Goal: Task Accomplishment & Management: Use online tool/utility

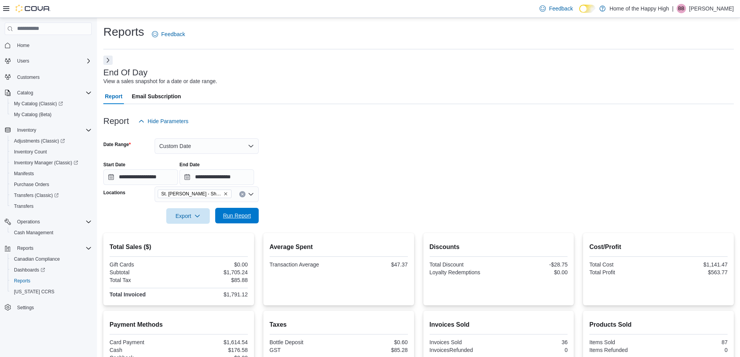
scroll to position [99, 0]
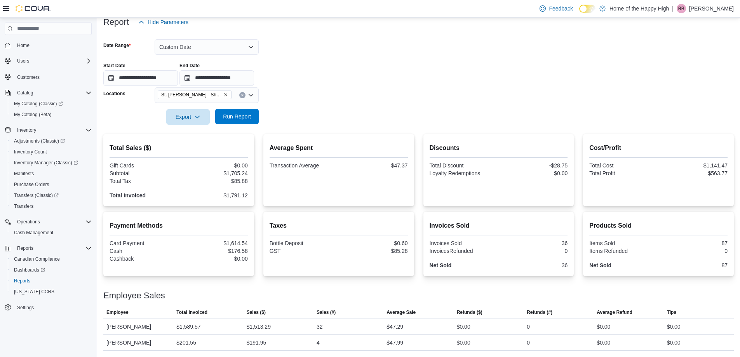
click at [251, 115] on span "Run Report" at bounding box center [237, 117] width 34 height 16
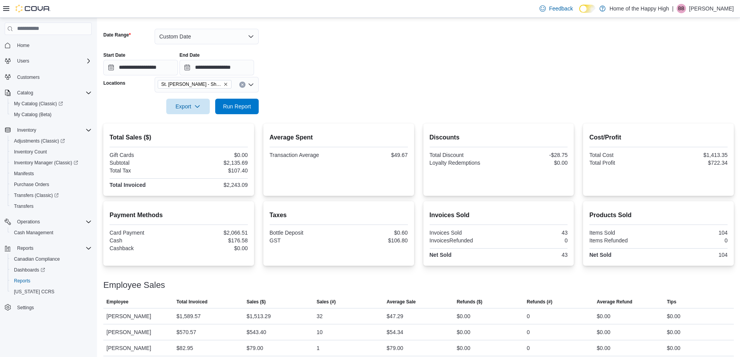
scroll to position [115, 0]
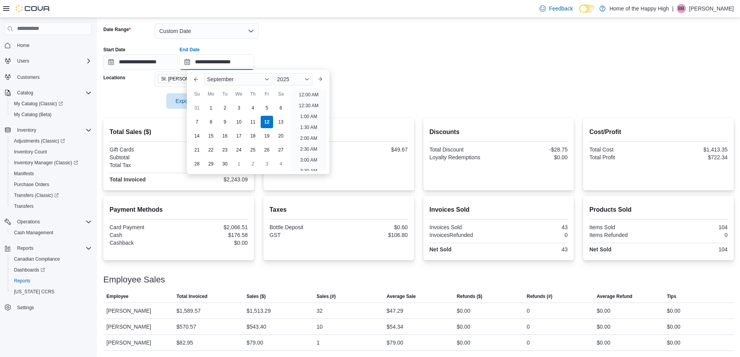
click at [254, 62] on input "**********" at bounding box center [217, 62] width 75 height 16
click at [306, 93] on li "5:00 PM" at bounding box center [309, 92] width 24 height 9
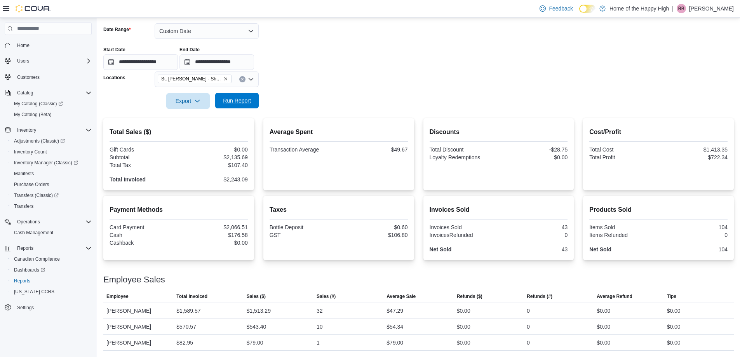
drag, startPoint x: 232, startPoint y: 98, endPoint x: 248, endPoint y: 104, distance: 16.9
click at [232, 98] on span "Run Report" at bounding box center [237, 101] width 28 height 8
click at [238, 100] on span "Run Report" at bounding box center [237, 101] width 28 height 8
click at [241, 100] on span "Run Report" at bounding box center [237, 101] width 28 height 8
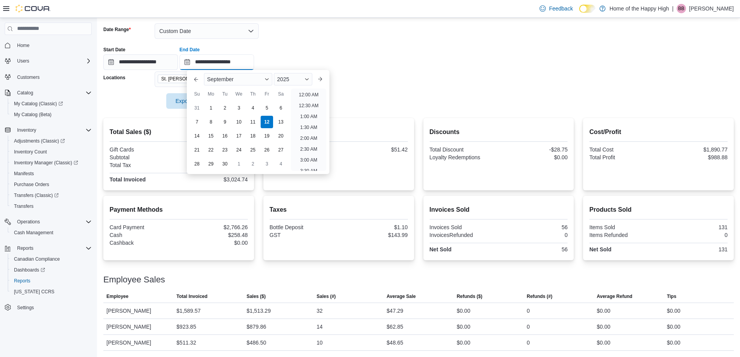
click at [253, 61] on input "**********" at bounding box center [217, 62] width 75 height 16
click at [312, 90] on li "6:00 PM" at bounding box center [309, 92] width 24 height 9
type input "**********"
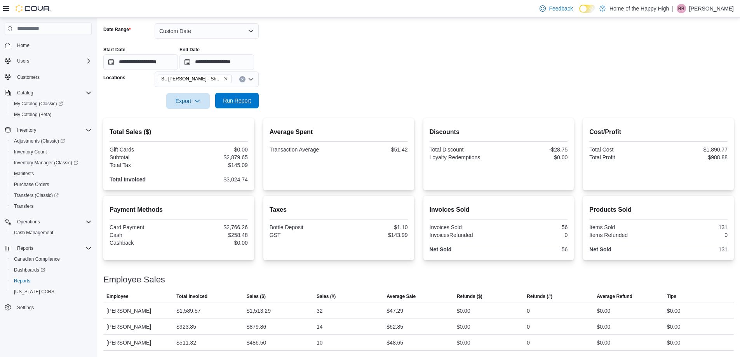
click at [244, 98] on span "Run Report" at bounding box center [237, 101] width 28 height 8
click at [233, 100] on span "Run Report" at bounding box center [237, 101] width 28 height 8
click at [247, 102] on span "Run Report" at bounding box center [237, 101] width 28 height 8
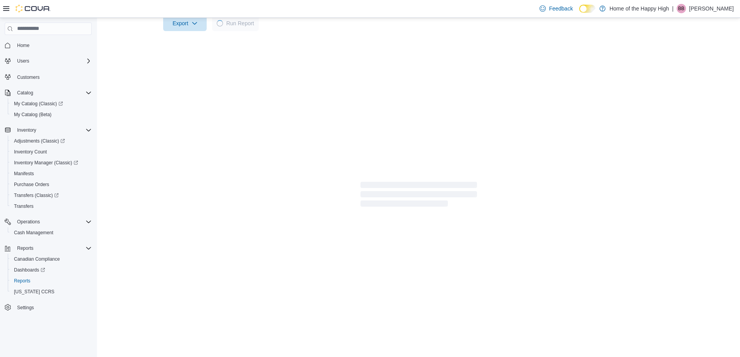
scroll to position [115, 0]
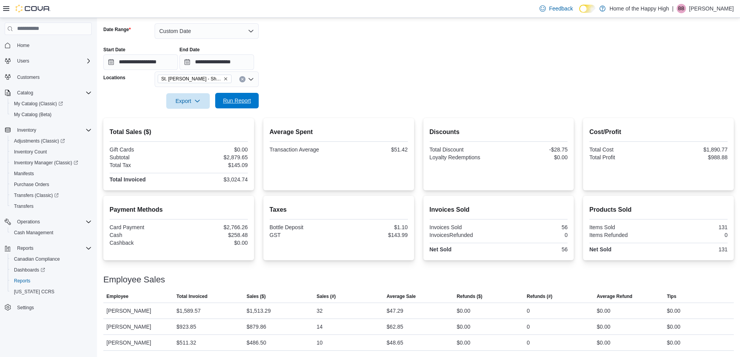
click at [229, 106] on span "Run Report" at bounding box center [237, 101] width 34 height 16
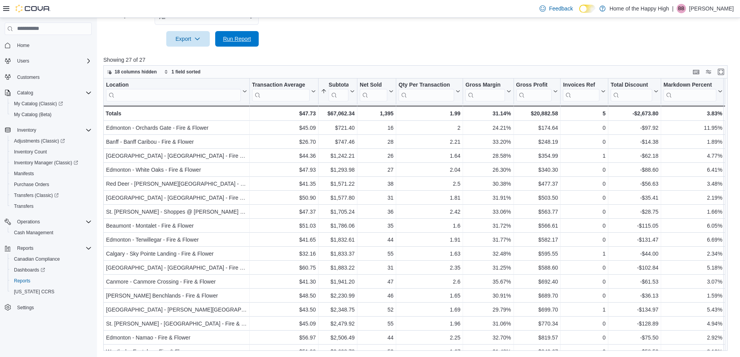
click at [221, 43] on span "Run Report" at bounding box center [237, 39] width 34 height 16
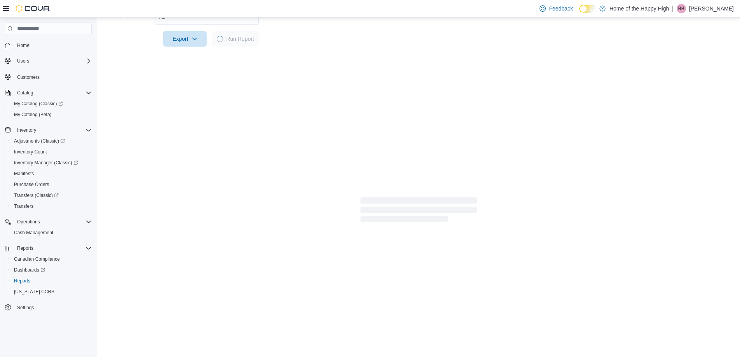
scroll to position [241, 0]
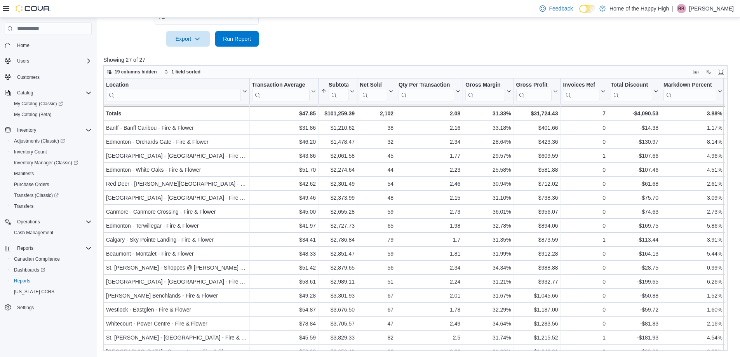
scroll to position [241, 0]
click at [245, 39] on span "Run Report" at bounding box center [237, 39] width 28 height 8
click at [235, 34] on span "Run Report" at bounding box center [237, 39] width 34 height 16
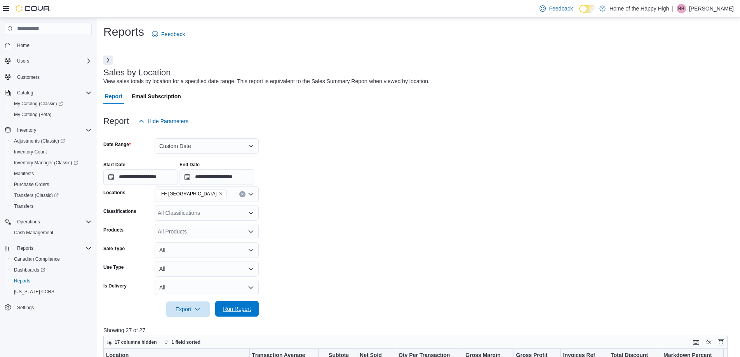
scroll to position [270, 0]
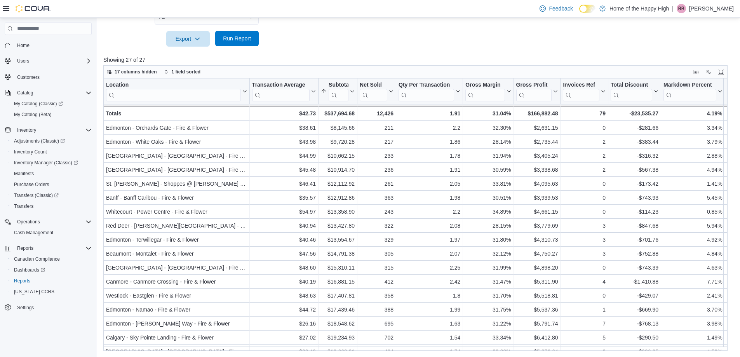
click at [224, 37] on span "Run Report" at bounding box center [237, 39] width 28 height 8
click at [248, 34] on span "Run Report" at bounding box center [237, 39] width 34 height 16
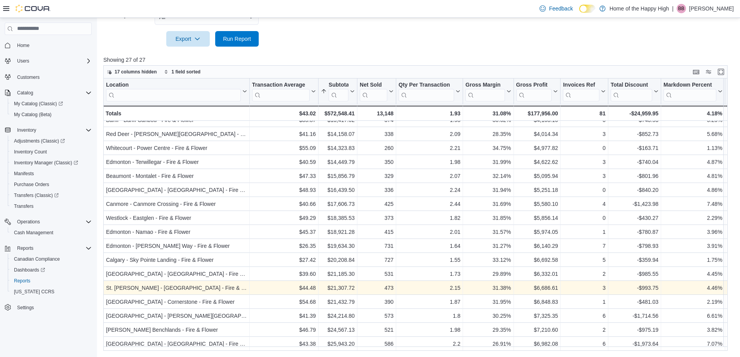
scroll to position [0, 0]
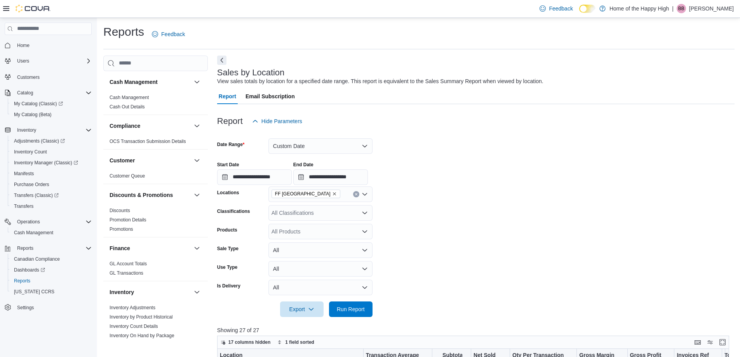
click at [221, 65] on div at bounding box center [476, 66] width 518 height 3
click at [221, 62] on button "Next" at bounding box center [221, 59] width 9 height 9
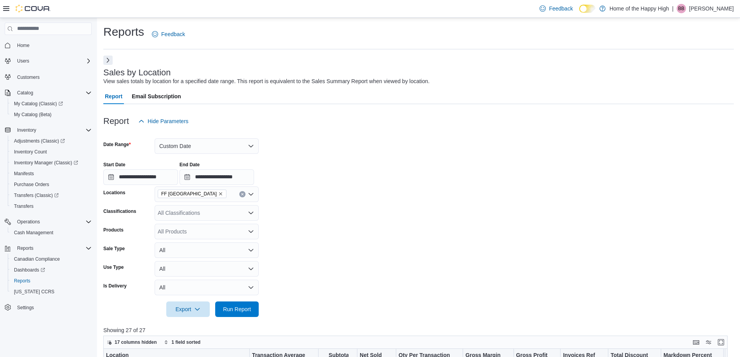
scroll to position [270, 0]
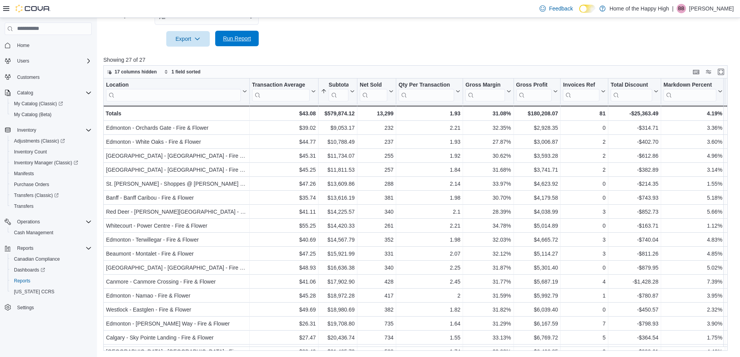
click at [232, 40] on span "Run Report" at bounding box center [237, 39] width 28 height 8
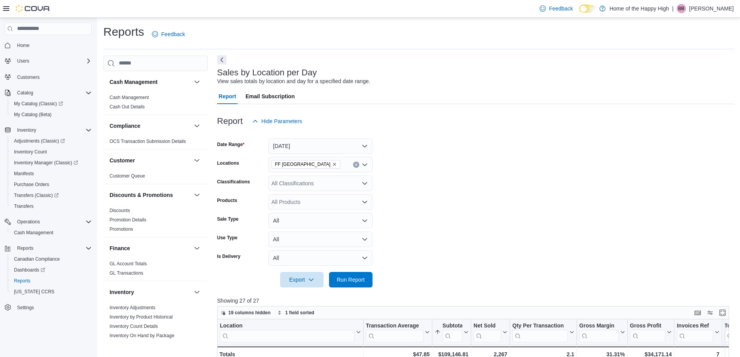
click at [220, 61] on button "Next" at bounding box center [221, 59] width 9 height 9
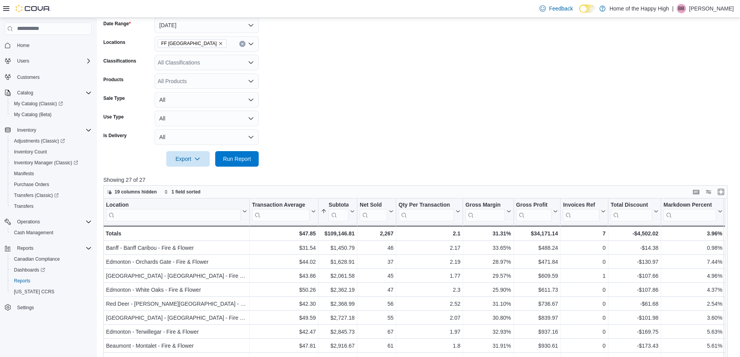
scroll to position [233, 0]
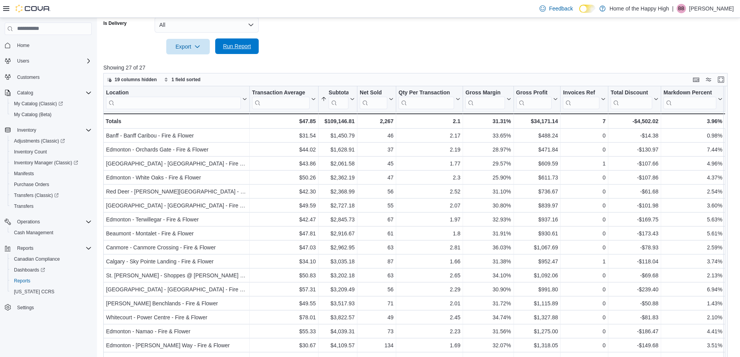
click at [228, 53] on span "Run Report" at bounding box center [237, 46] width 34 height 16
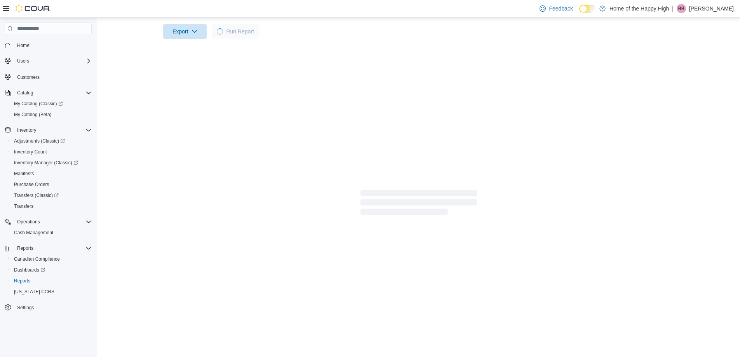
scroll to position [256, 0]
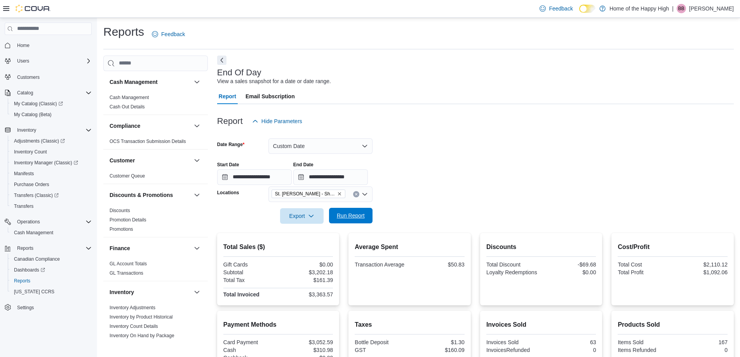
click at [340, 218] on span "Run Report" at bounding box center [351, 216] width 28 height 8
click at [223, 61] on button "Next" at bounding box center [221, 59] width 9 height 9
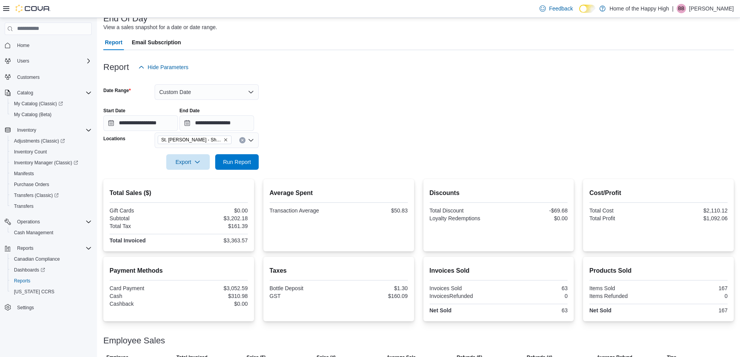
scroll to position [115, 0]
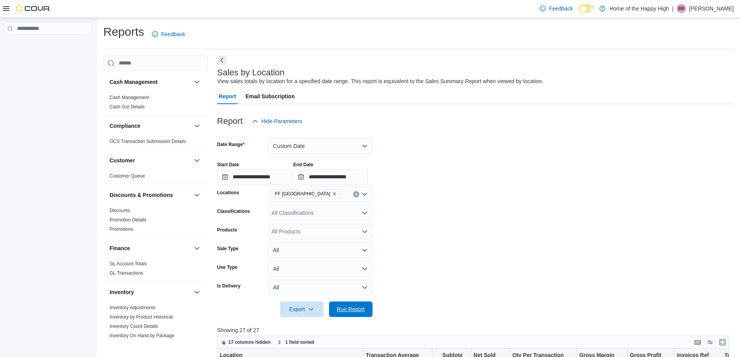
drag, startPoint x: 337, startPoint y: 303, endPoint x: 226, endPoint y: 93, distance: 237.8
click at [337, 303] on span "Run Report" at bounding box center [351, 310] width 34 height 16
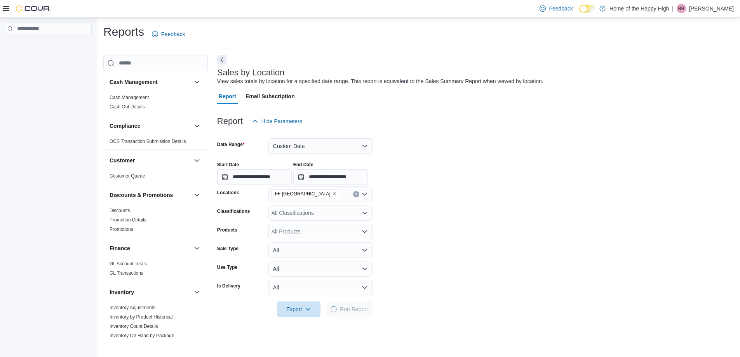
click at [219, 61] on button "Next" at bounding box center [221, 59] width 9 height 9
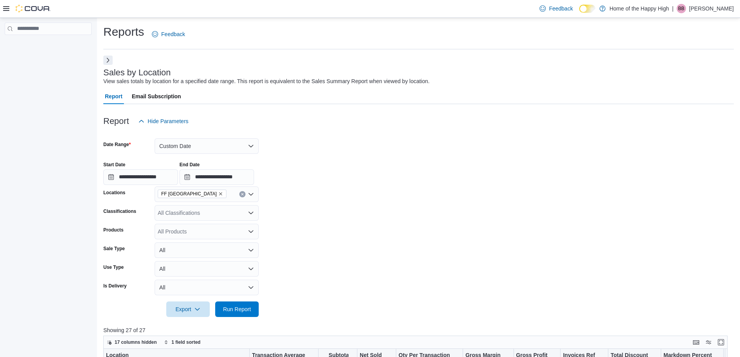
click at [5, 9] on icon at bounding box center [6, 8] width 6 height 6
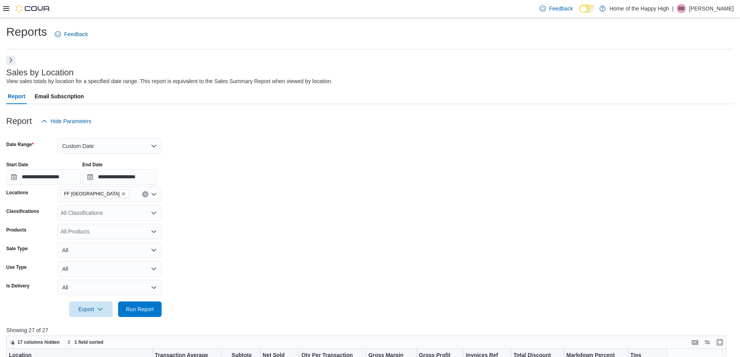
click at [5, 9] on icon at bounding box center [6, 8] width 6 height 6
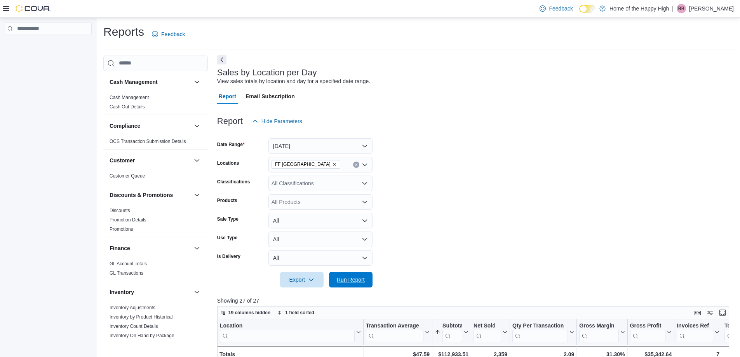
drag, startPoint x: 341, startPoint y: 276, endPoint x: 221, endPoint y: 57, distance: 249.6
click at [341, 276] on span "Run Report" at bounding box center [351, 280] width 28 height 8
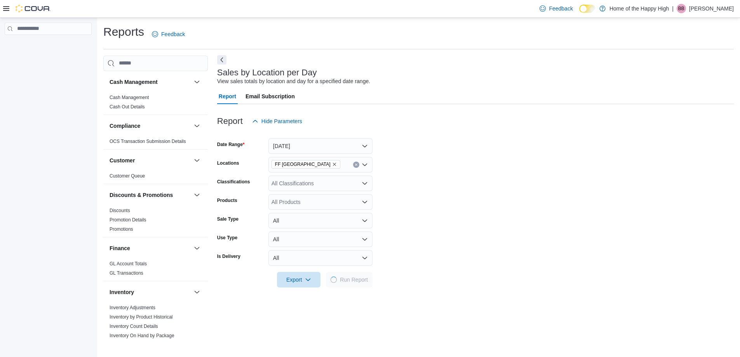
click at [220, 56] on button "Next" at bounding box center [221, 59] width 9 height 9
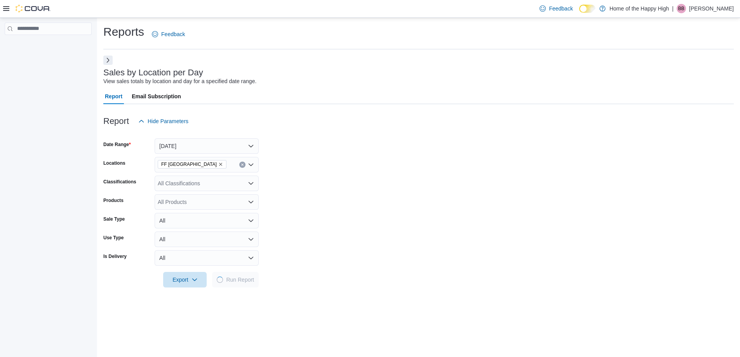
scroll to position [233, 0]
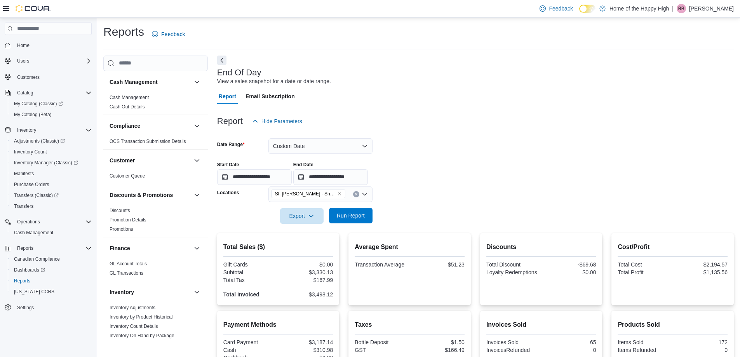
click at [345, 214] on span "Run Report" at bounding box center [351, 216] width 28 height 8
click at [217, 59] on button "Next" at bounding box center [221, 59] width 9 height 9
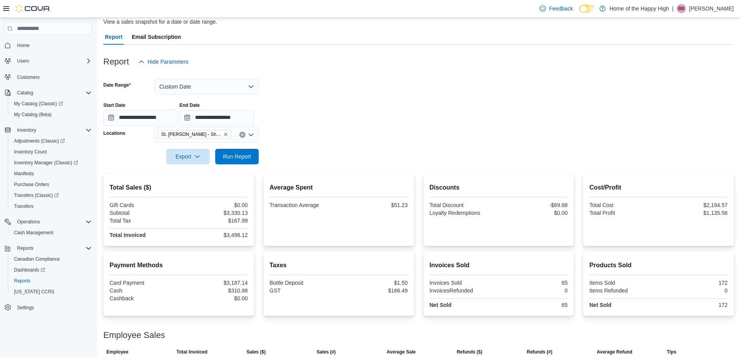
scroll to position [115, 0]
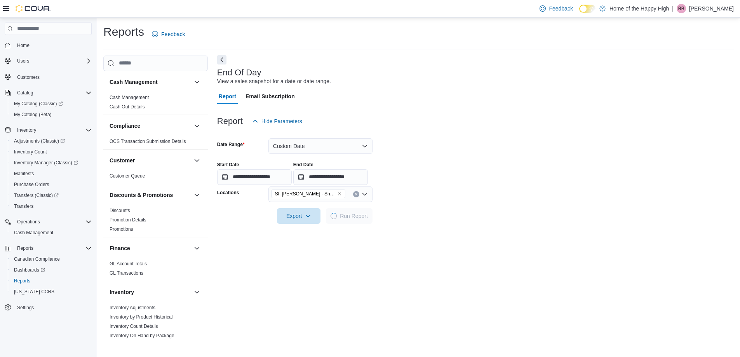
click at [220, 56] on button "Next" at bounding box center [221, 59] width 9 height 9
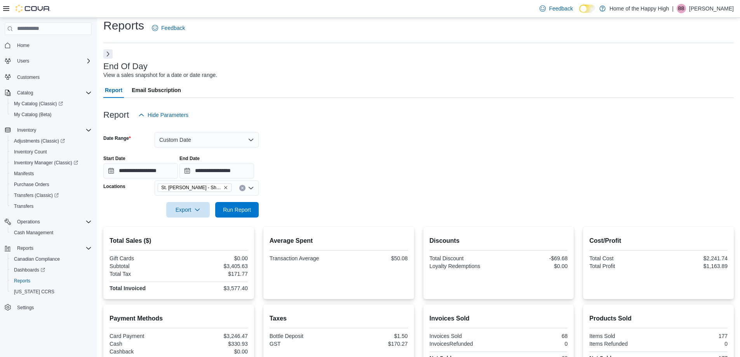
scroll to position [115, 0]
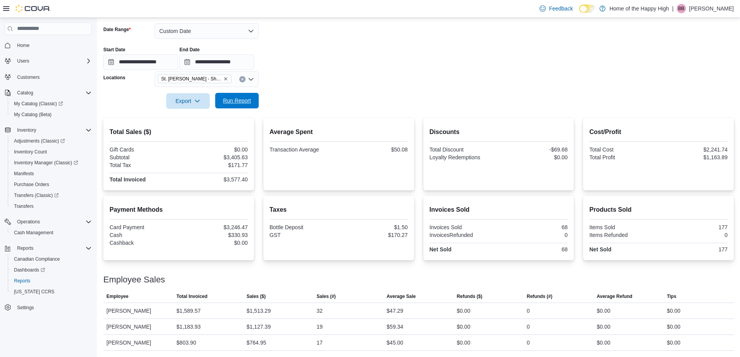
click at [241, 100] on span "Run Report" at bounding box center [237, 101] width 28 height 8
click at [247, 95] on span "Run Report" at bounding box center [237, 101] width 34 height 16
click at [235, 99] on span "Run Report" at bounding box center [237, 101] width 28 height 8
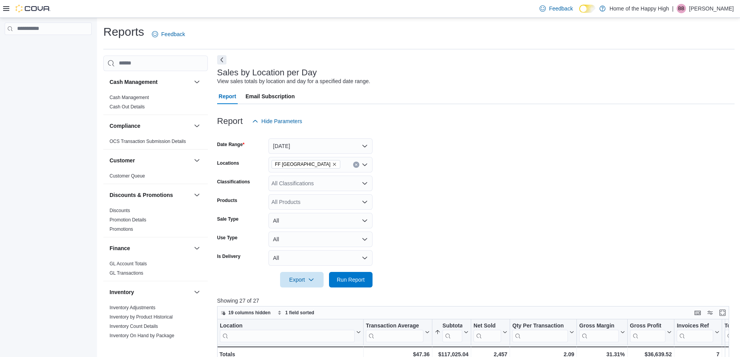
click at [222, 59] on button "Next" at bounding box center [221, 59] width 9 height 9
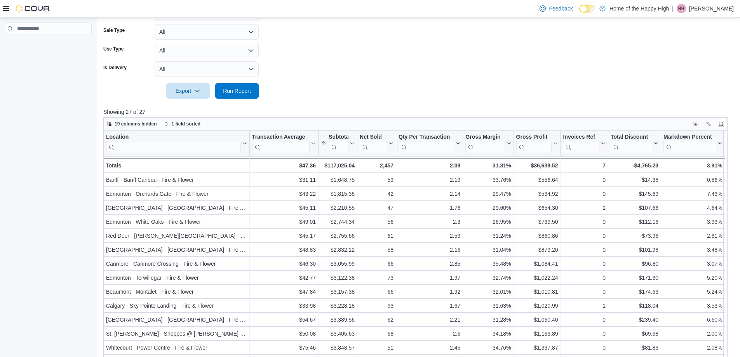
scroll to position [194, 0]
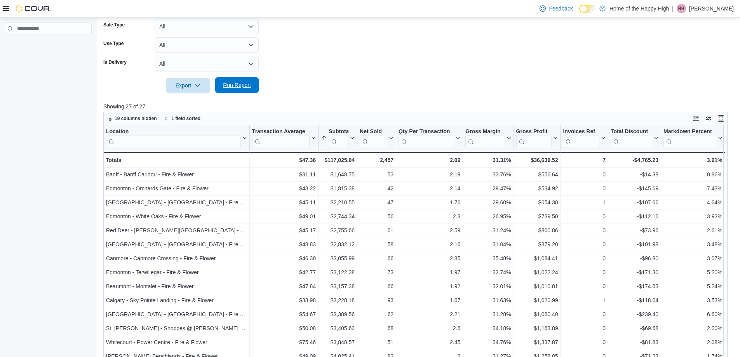
click at [236, 82] on span "Run Report" at bounding box center [237, 85] width 28 height 8
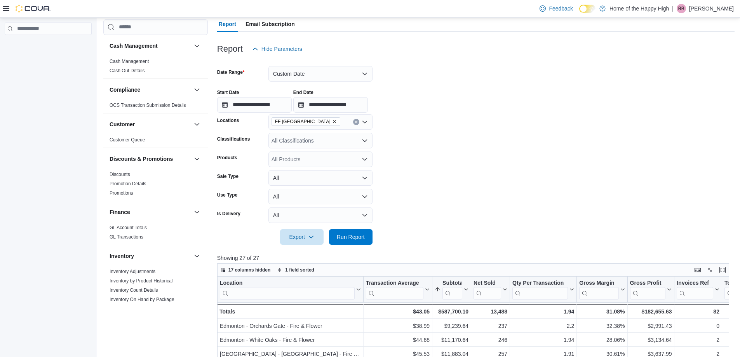
scroll to position [155, 0]
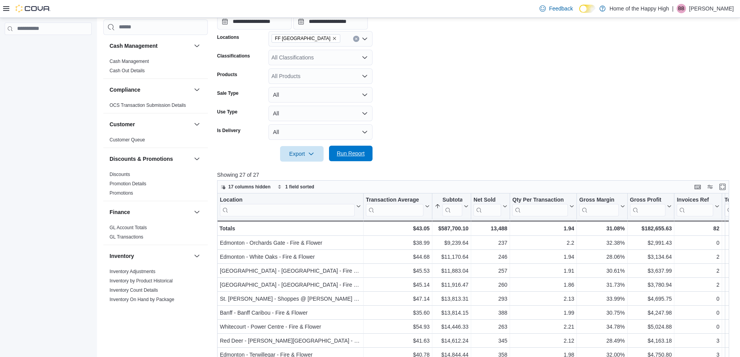
drag, startPoint x: 345, startPoint y: 158, endPoint x: 337, endPoint y: 149, distance: 12.7
click at [345, 158] on span "Run Report" at bounding box center [351, 154] width 34 height 16
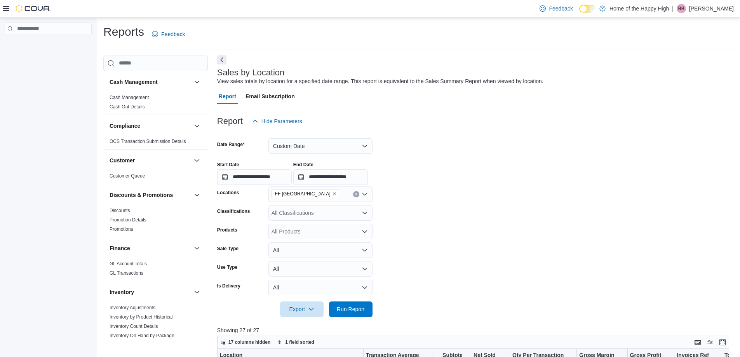
click at [221, 59] on button "Next" at bounding box center [221, 59] width 9 height 9
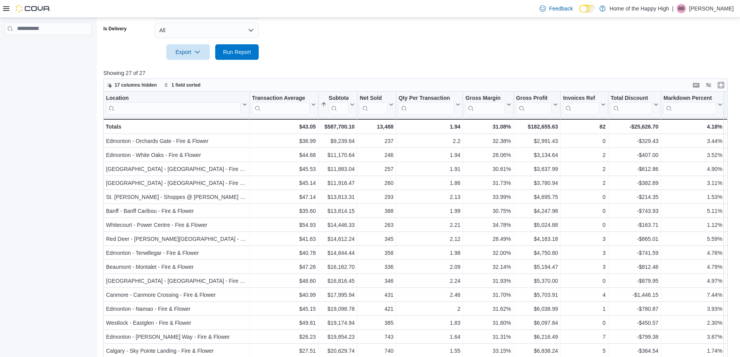
scroll to position [270, 0]
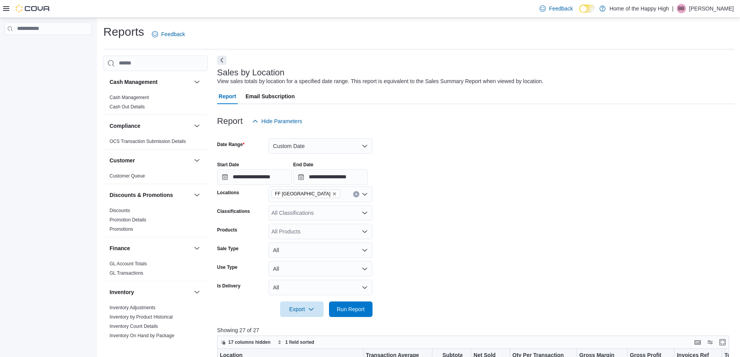
click at [52, 56] on div at bounding box center [48, 38] width 93 height 39
click at [7, 9] on icon at bounding box center [6, 8] width 6 height 5
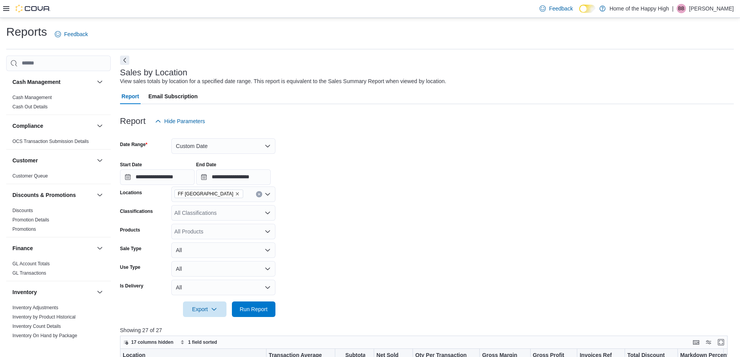
click at [7, 9] on icon at bounding box center [6, 8] width 6 height 5
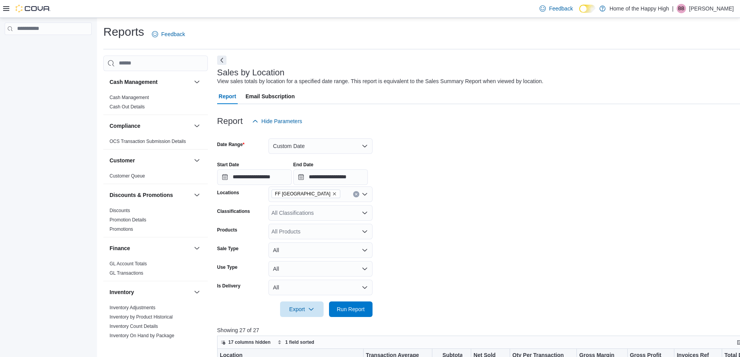
click at [39, 113] on div at bounding box center [48, 189] width 96 height 343
click at [221, 60] on button "Next" at bounding box center [221, 60] width 9 height 9
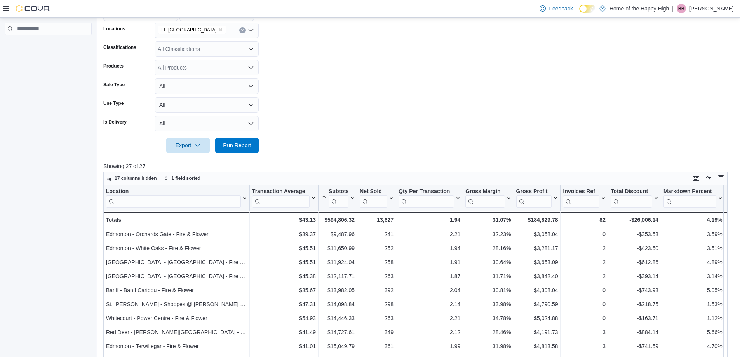
scroll to position [233, 0]
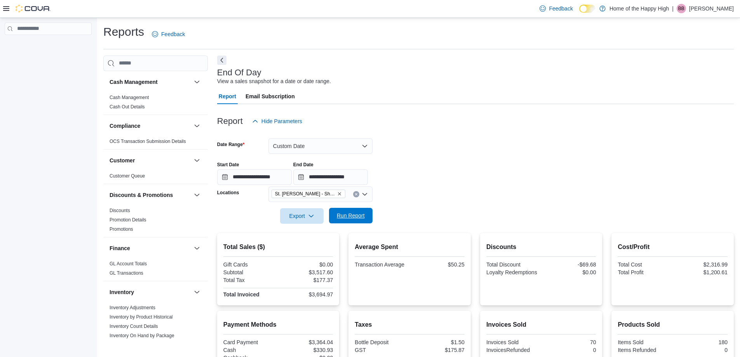
click at [336, 212] on span "Run Report" at bounding box center [351, 216] width 34 height 16
click at [220, 62] on button "Next" at bounding box center [221, 59] width 9 height 9
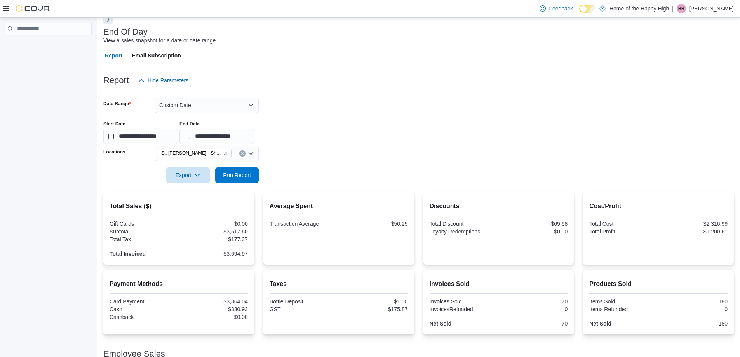
scroll to position [115, 0]
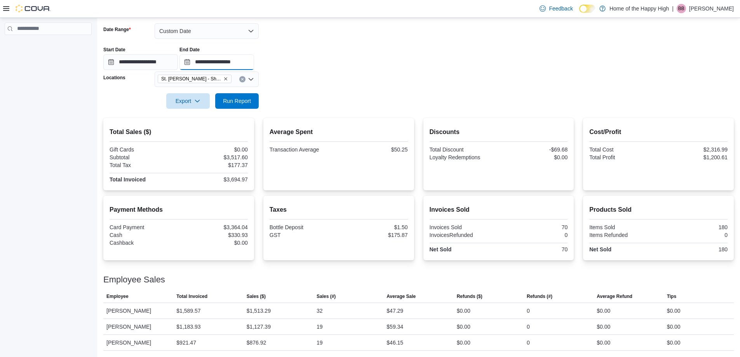
click at [249, 60] on input "**********" at bounding box center [217, 62] width 75 height 16
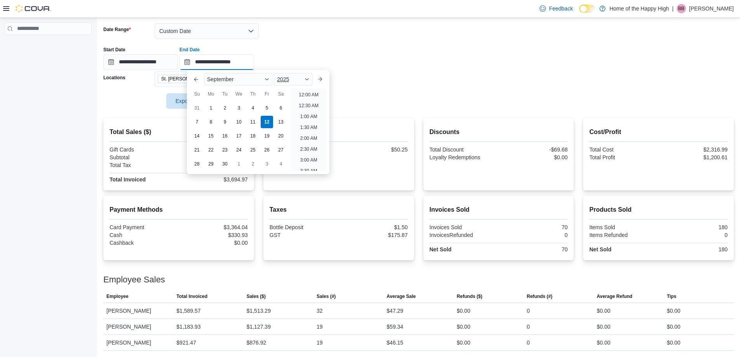
scroll to position [416, 0]
click at [312, 93] on li "7:00 PM" at bounding box center [309, 92] width 24 height 9
type input "**********"
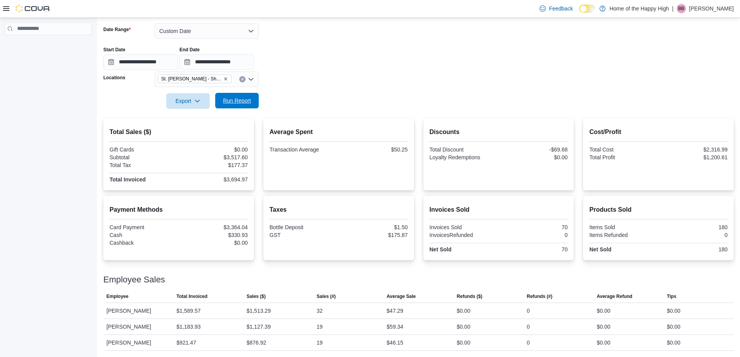
click at [242, 101] on span "Run Report" at bounding box center [237, 101] width 28 height 8
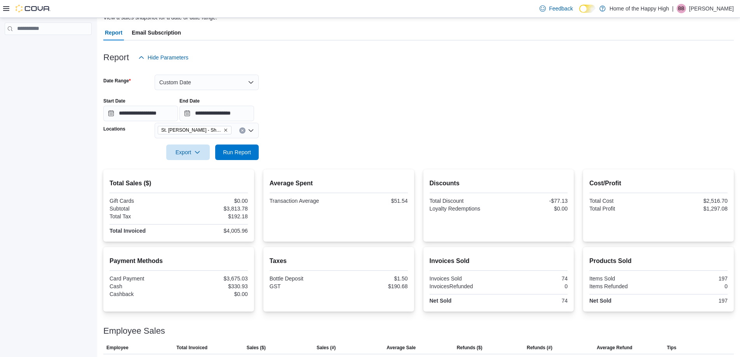
scroll to position [115, 0]
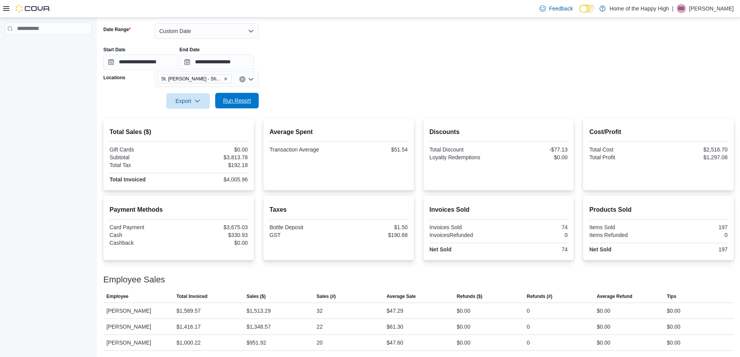
click at [242, 101] on span "Run Report" at bounding box center [237, 101] width 28 height 8
click at [226, 92] on div at bounding box center [418, 90] width 631 height 6
click at [226, 95] on span "Run Report" at bounding box center [237, 101] width 34 height 16
click at [232, 107] on span "Run Report" at bounding box center [237, 101] width 34 height 16
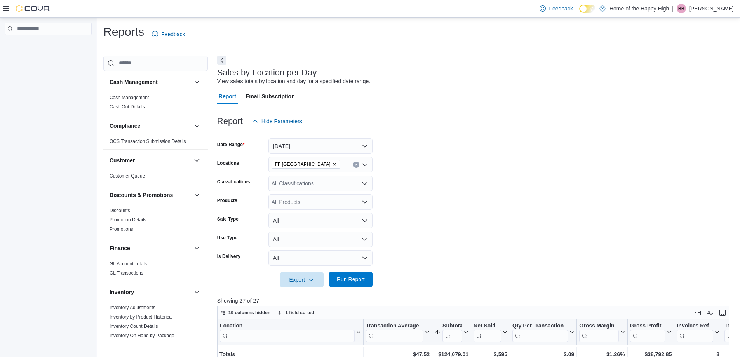
click at [354, 278] on span "Run Report" at bounding box center [351, 280] width 28 height 8
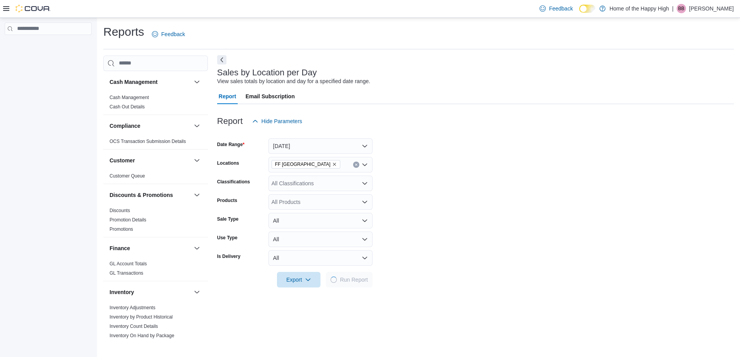
click at [223, 61] on button "Next" at bounding box center [221, 59] width 9 height 9
